Goal: Information Seeking & Learning: Learn about a topic

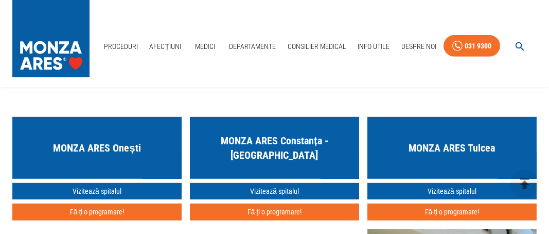
scroll to position [2643, 0]
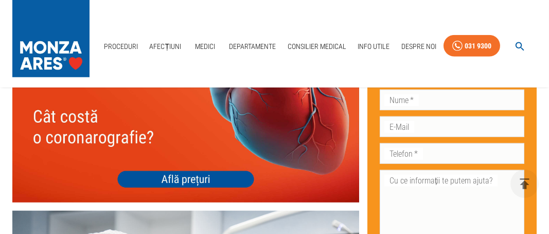
scroll to position [3594, 0]
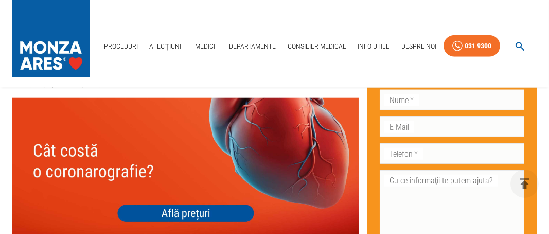
click at [178, 184] on img at bounding box center [185, 167] width 347 height 139
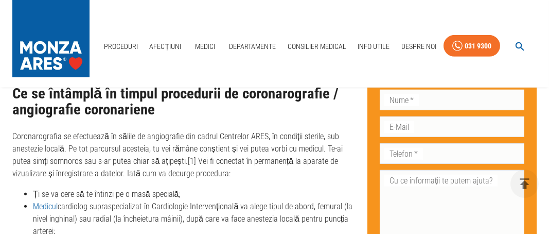
scroll to position [2128, 0]
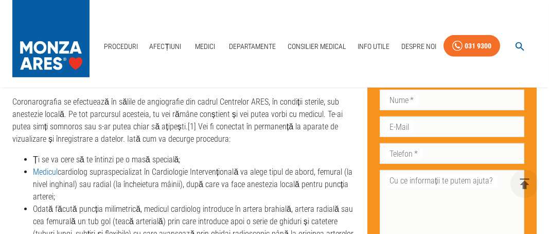
click at [295, 184] on li "Medicul cardiolog supraspecializat în Cardiologie Intervențională va alege tipu…" at bounding box center [196, 184] width 326 height 37
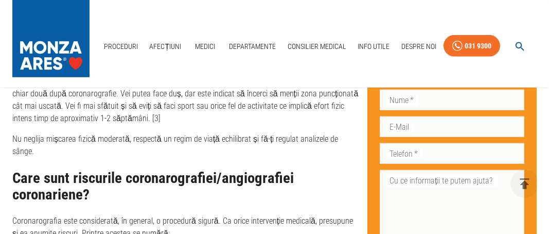
scroll to position [3295, 0]
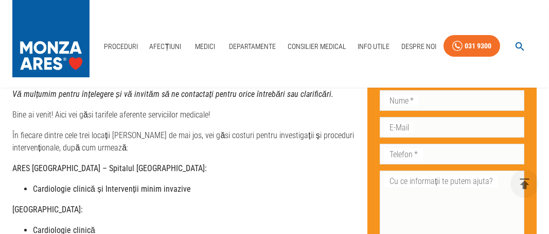
scroll to position [206, 0]
